Goal: Task Accomplishment & Management: Complete application form

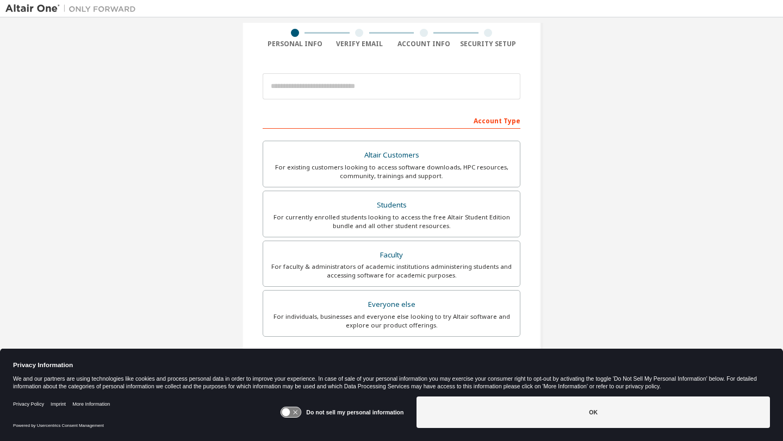
scroll to position [88, 0]
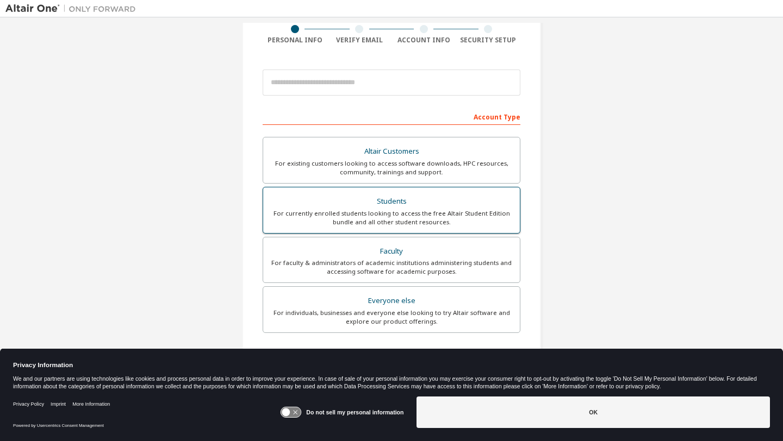
click at [396, 213] on div "For currently enrolled students looking to access the free Altair Student Editi…" at bounding box center [392, 217] width 244 height 17
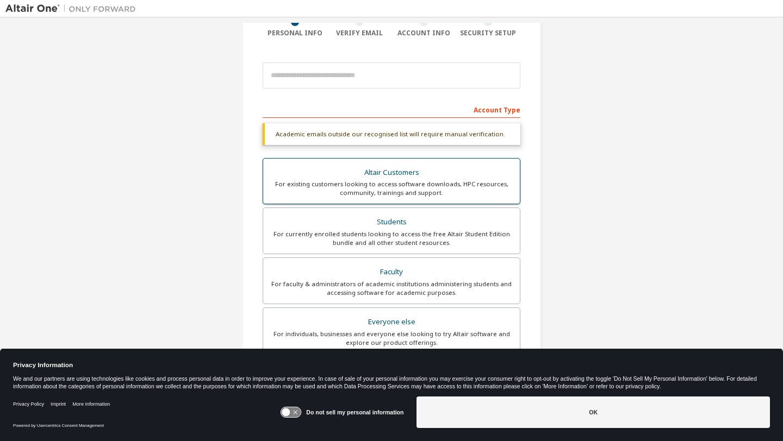
scroll to position [96, 0]
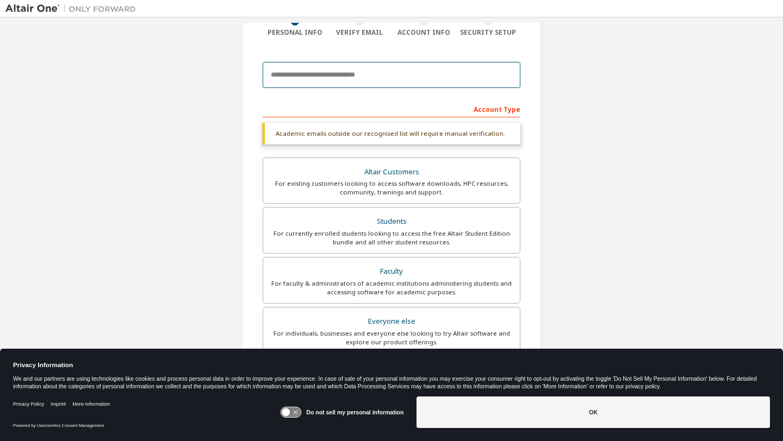
click at [362, 86] on input "email" at bounding box center [392, 75] width 258 height 26
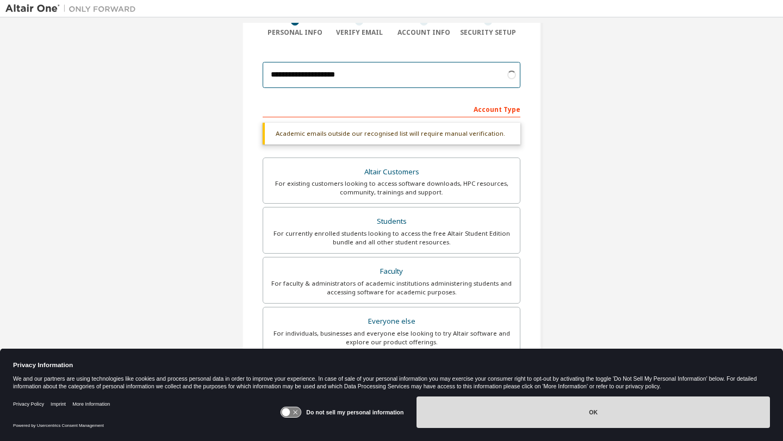
type input "**********"
click at [560, 413] on button "OK" at bounding box center [592, 413] width 353 height 32
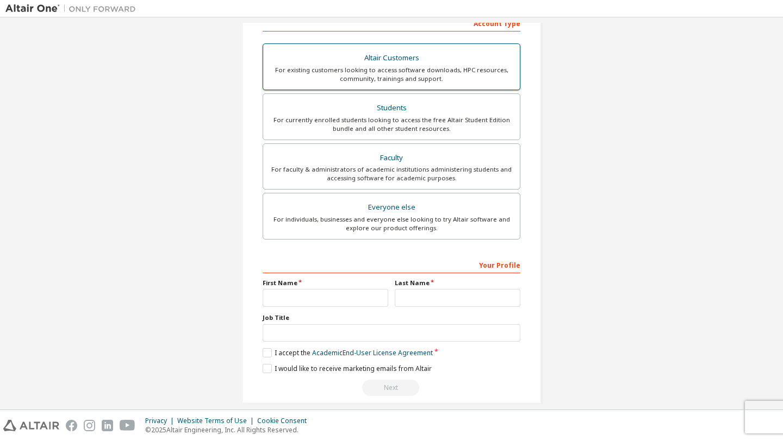
scroll to position [194, 0]
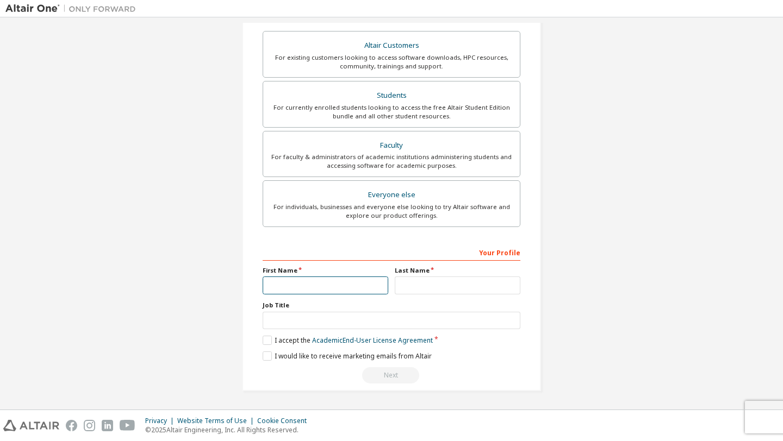
click at [354, 292] on input "text" at bounding box center [326, 286] width 126 height 18
type input "****"
click at [465, 288] on input "text" at bounding box center [458, 286] width 126 height 18
type input "*********"
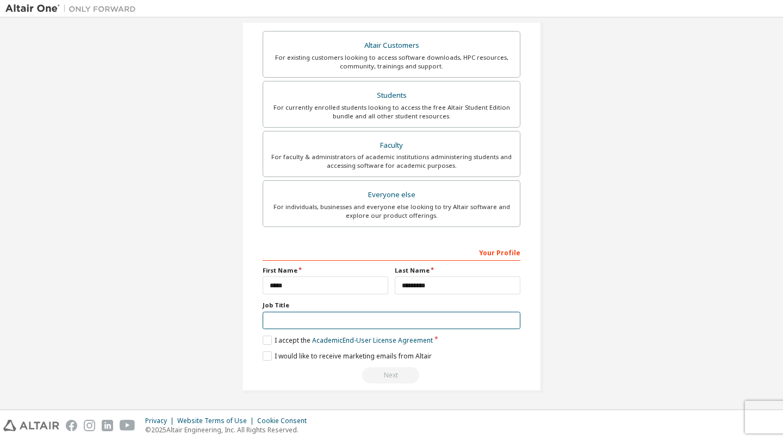
click at [410, 317] on input "text" at bounding box center [392, 321] width 258 height 18
type input "*******"
click at [265, 341] on label "I accept the Academic End-User License Agreement" at bounding box center [348, 340] width 170 height 9
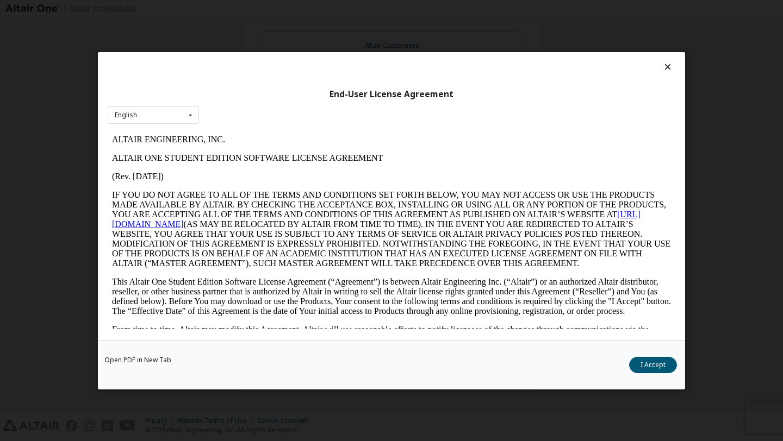
scroll to position [0, 0]
click at [653, 371] on button "I Accept" at bounding box center [653, 365] width 48 height 16
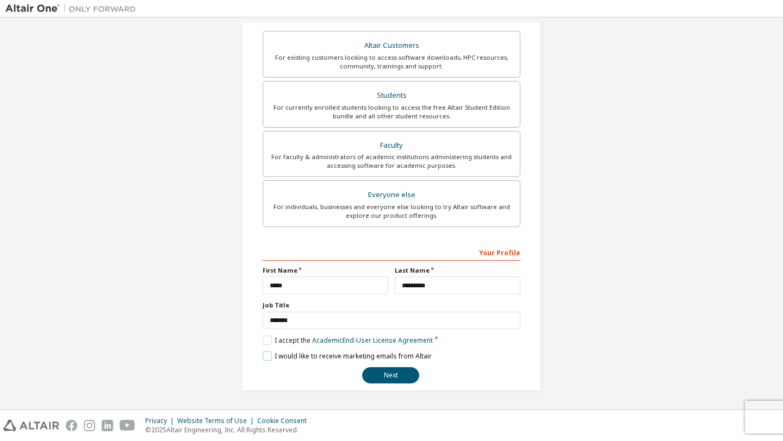
click at [263, 357] on label "I would like to receive marketing emails from Altair" at bounding box center [347, 356] width 169 height 9
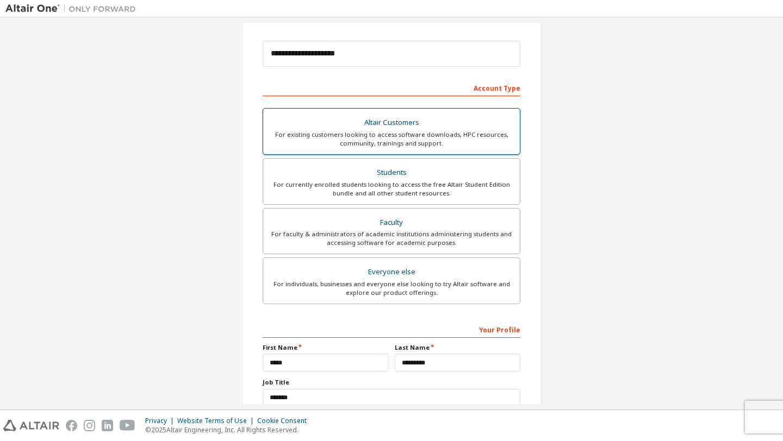
scroll to position [194, 0]
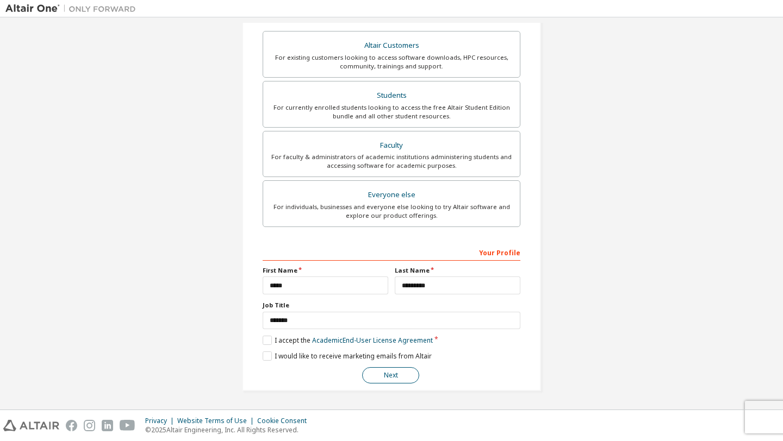
click at [396, 381] on button "Next" at bounding box center [390, 375] width 57 height 16
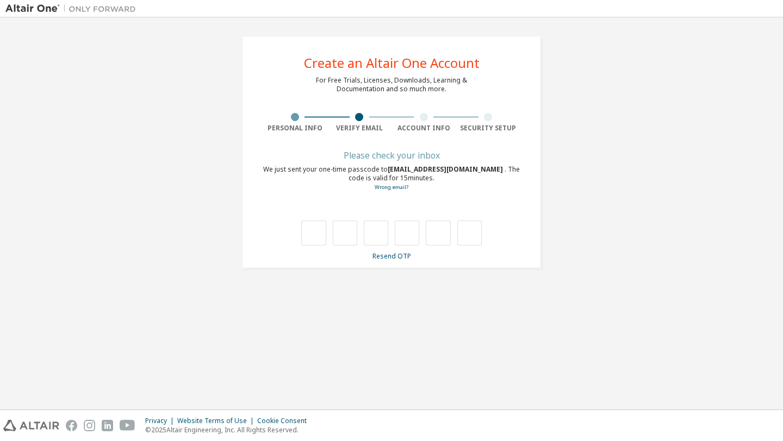
scroll to position [0, 0]
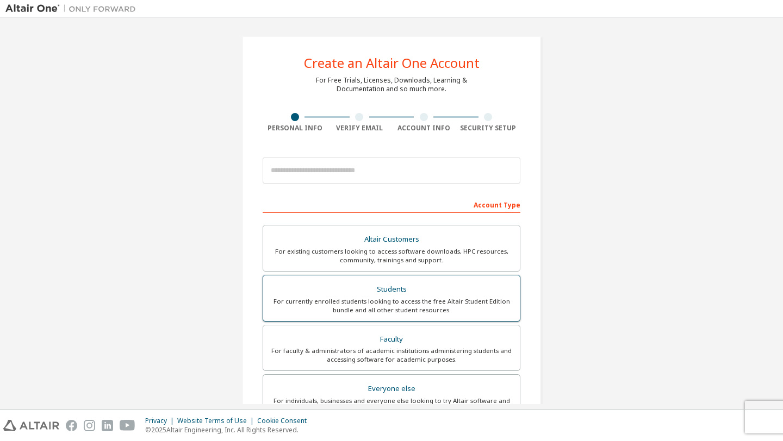
click at [365, 295] on div "Students" at bounding box center [392, 289] width 244 height 15
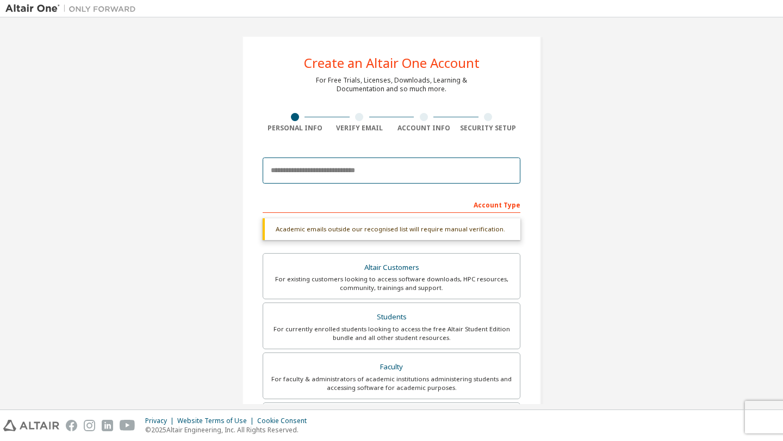
click at [371, 175] on input "email" at bounding box center [392, 171] width 258 height 26
type input "*"
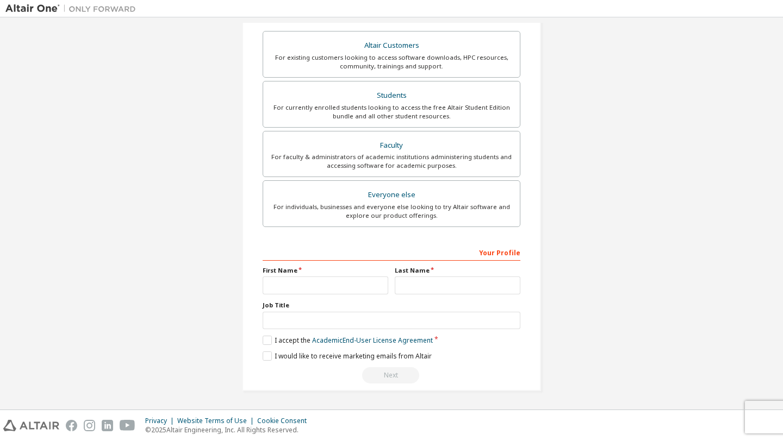
scroll to position [194, 0]
type input "**********"
click at [292, 278] on input "text" at bounding box center [326, 286] width 126 height 18
type input "****"
click at [410, 283] on input "text" at bounding box center [458, 286] width 126 height 18
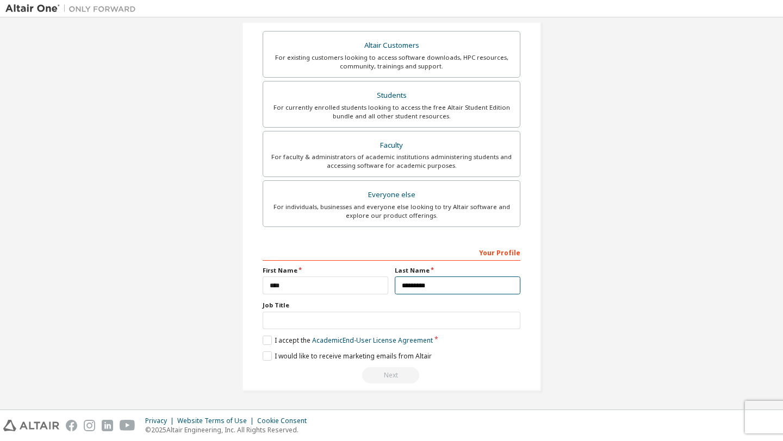
type input "*********"
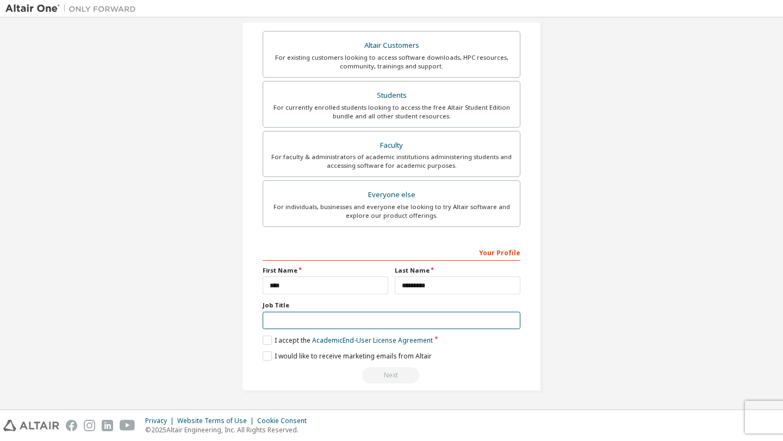
click at [366, 326] on input "text" at bounding box center [392, 321] width 258 height 18
click at [265, 340] on label "I accept the Academic End-User License Agreement" at bounding box center [348, 340] width 170 height 9
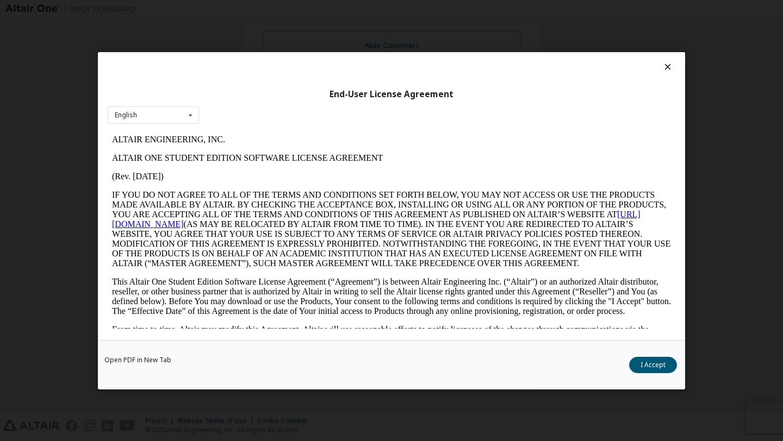
scroll to position [0, 0]
click at [662, 64] on icon at bounding box center [667, 67] width 11 height 10
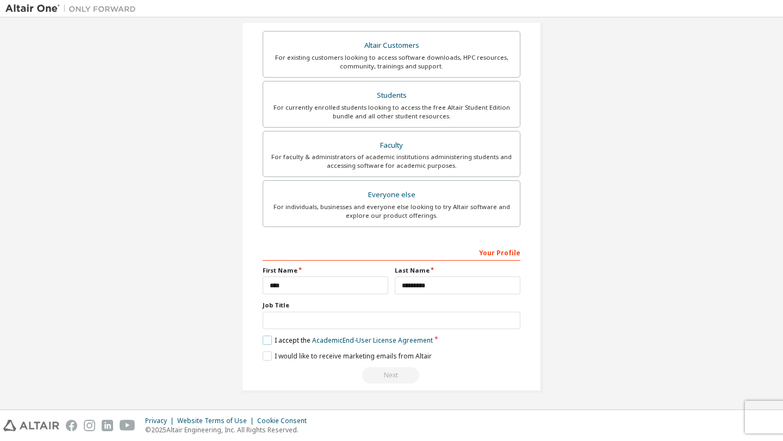
click at [265, 341] on label "I accept the Academic End-User License Agreement" at bounding box center [348, 340] width 170 height 9
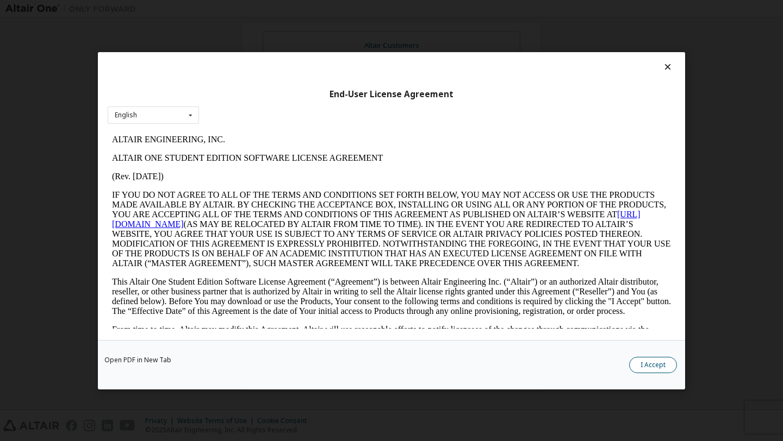
click at [650, 369] on button "I Accept" at bounding box center [653, 365] width 48 height 16
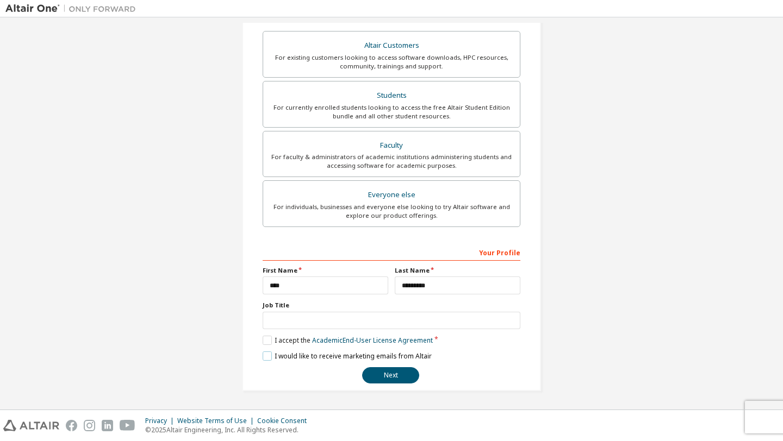
click at [267, 356] on label "I would like to receive marketing emails from Altair" at bounding box center [347, 356] width 169 height 9
click at [399, 371] on button "Next" at bounding box center [390, 375] width 57 height 16
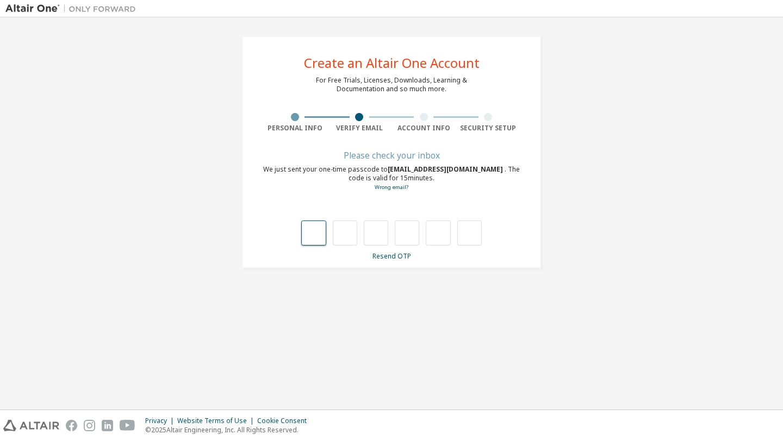
type input "*"
click at [408, 236] on input "*" at bounding box center [407, 233] width 24 height 25
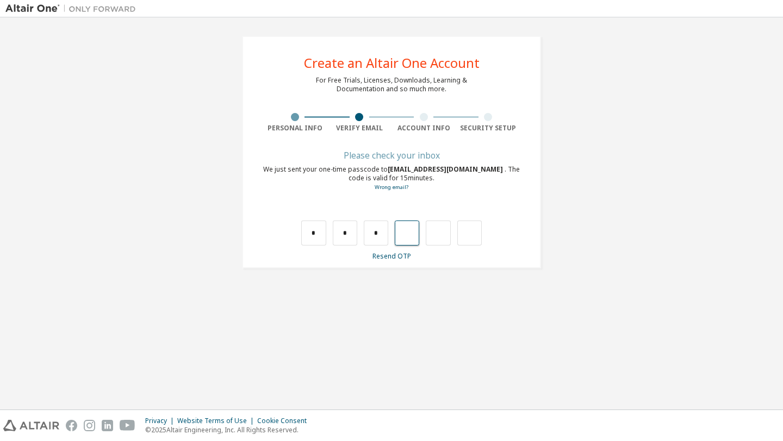
click at [409, 235] on input "text" at bounding box center [407, 233] width 24 height 25
type input "*"
